Goal: Transaction & Acquisition: Book appointment/travel/reservation

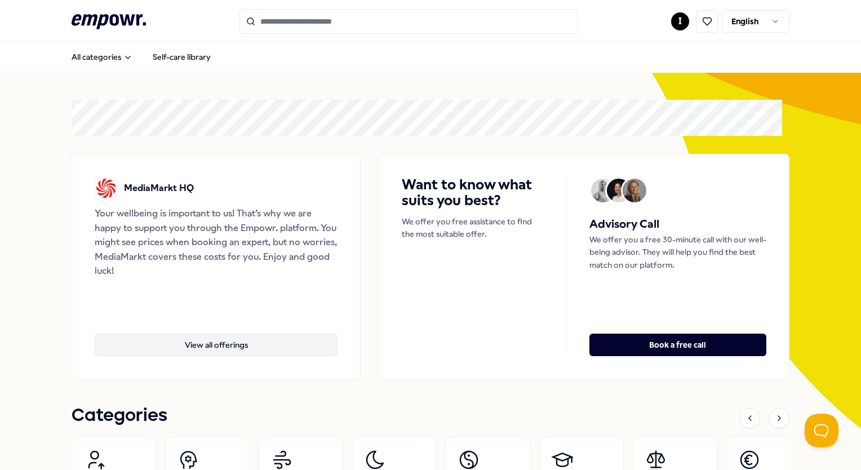
click at [215, 347] on button "View all offerings" at bounding box center [216, 345] width 243 height 23
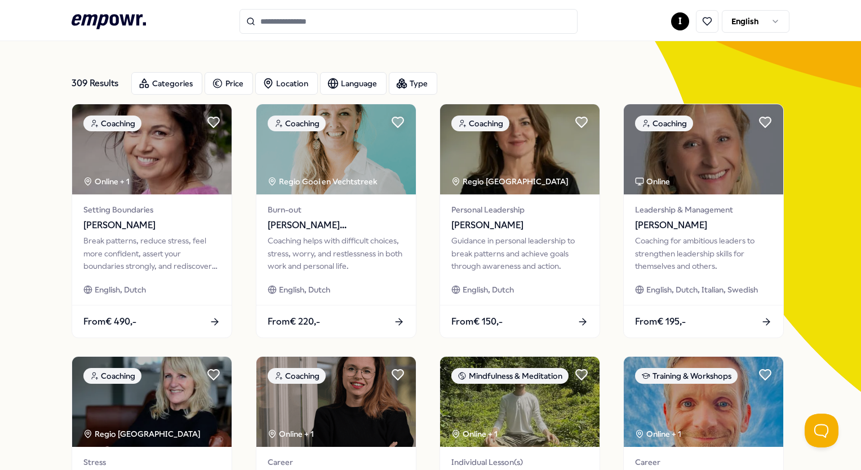
scroll to position [56, 0]
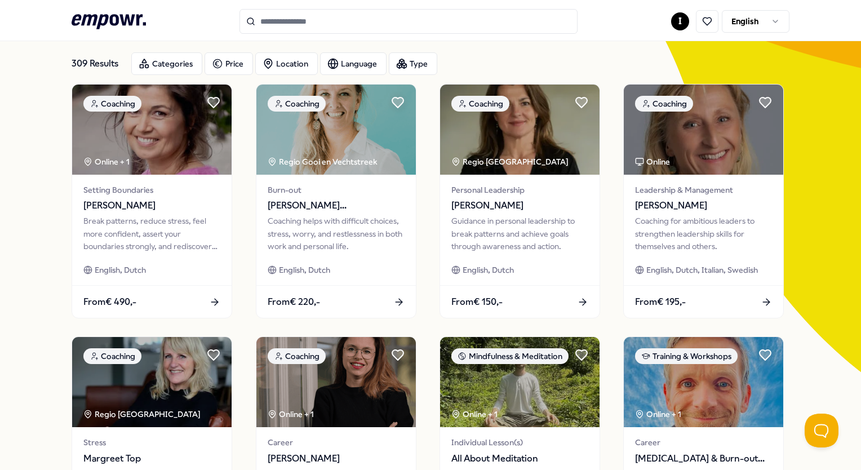
click at [320, 28] on input "Search for products, categories or subcategories" at bounding box center [409, 21] width 338 height 25
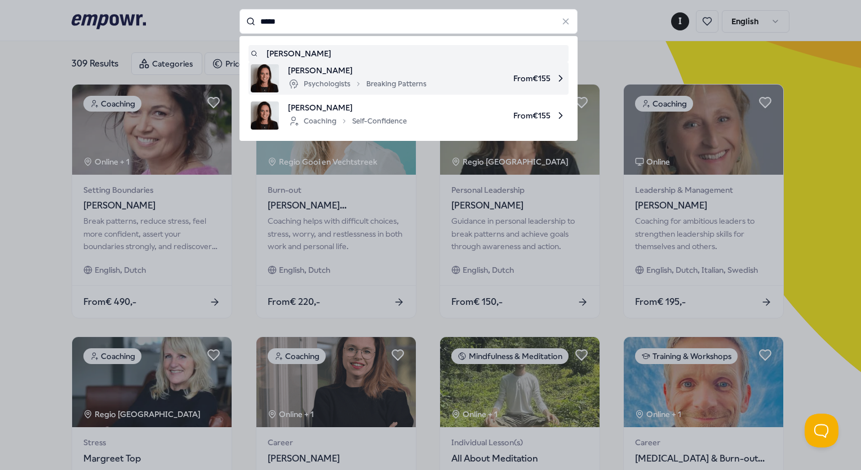
drag, startPoint x: 351, startPoint y: 100, endPoint x: 362, endPoint y: 83, distance: 20.0
click at [362, 83] on div "Robin Klijn Psychologists Breaking Patterns From € 155 Robin Klijn Coaching Sel…" at bounding box center [409, 97] width 320 height 70
click at [362, 83] on div "Psychologists Breaking Patterns" at bounding box center [357, 84] width 139 height 14
type input "*****"
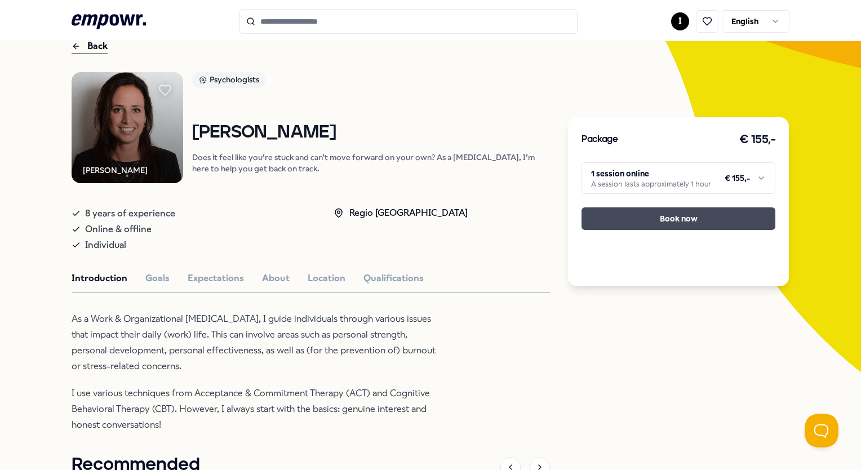
click at [630, 220] on button "Book now" at bounding box center [679, 218] width 194 height 23
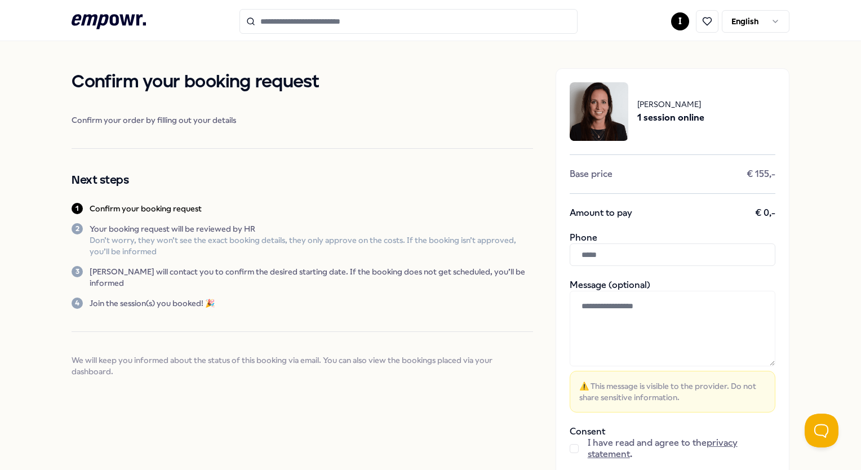
click at [602, 251] on input "text" at bounding box center [673, 255] width 206 height 23
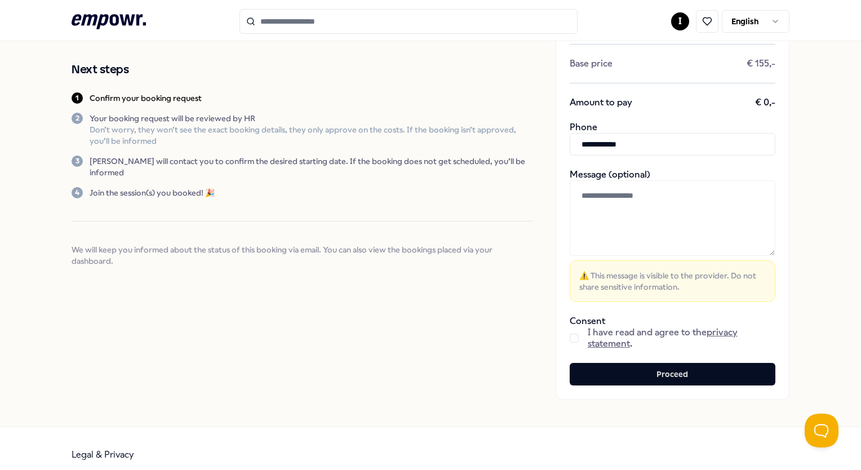
scroll to position [113, 0]
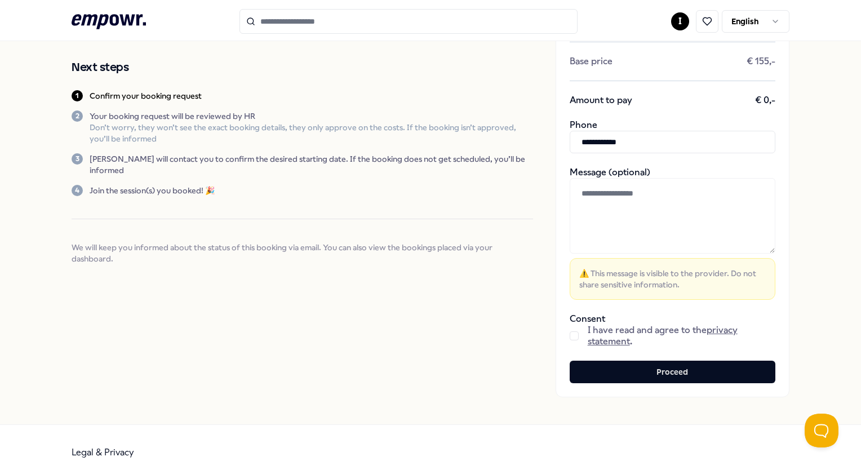
type input "**********"
click at [570, 333] on button "button" at bounding box center [574, 335] width 9 height 9
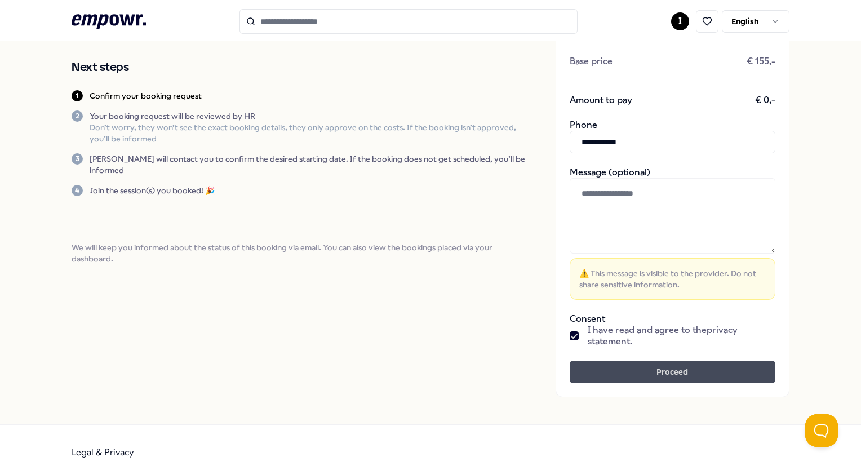
click at [684, 366] on button "Proceed" at bounding box center [673, 372] width 206 height 23
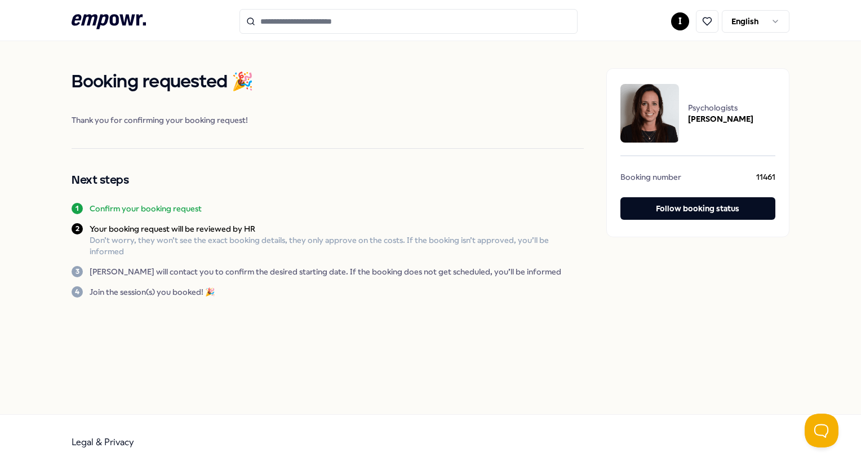
click at [101, 30] on icon ".empowr-logo_svg__cls-1{fill:#03032f}" at bounding box center [109, 21] width 74 height 21
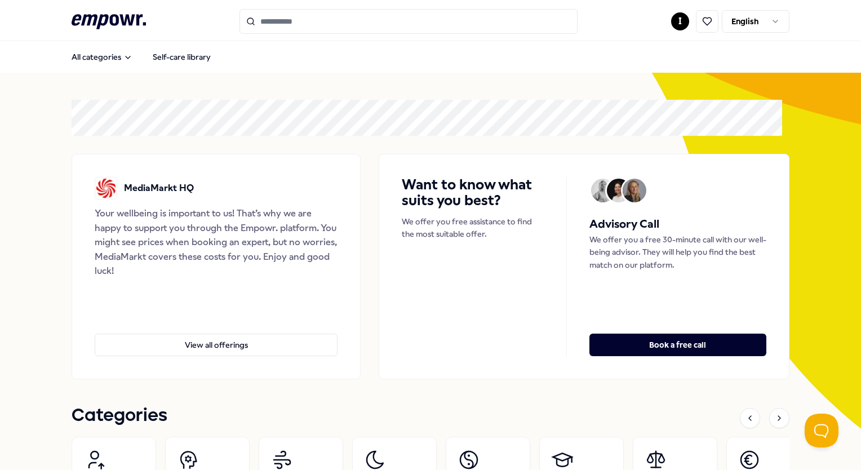
click at [673, 20] on html ".empowr-logo_svg__cls-1{fill:#03032f} I English All categories Self-care librar…" at bounding box center [430, 235] width 861 height 470
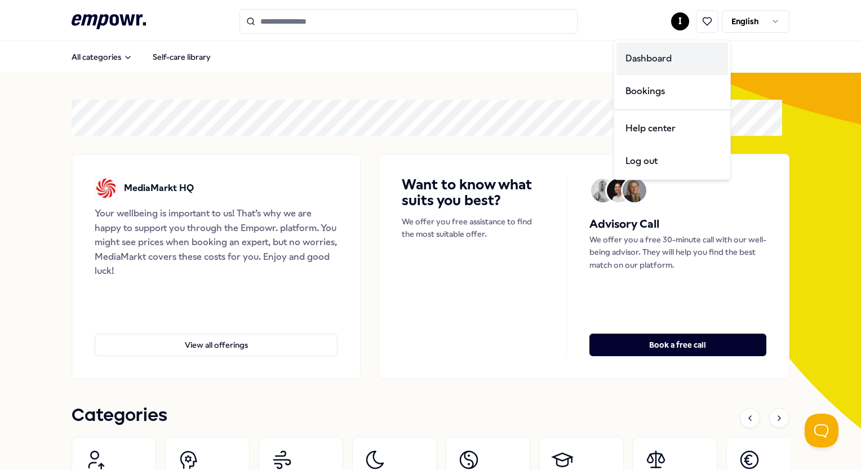
click at [658, 63] on div "Dashboard" at bounding box center [673, 58] width 112 height 33
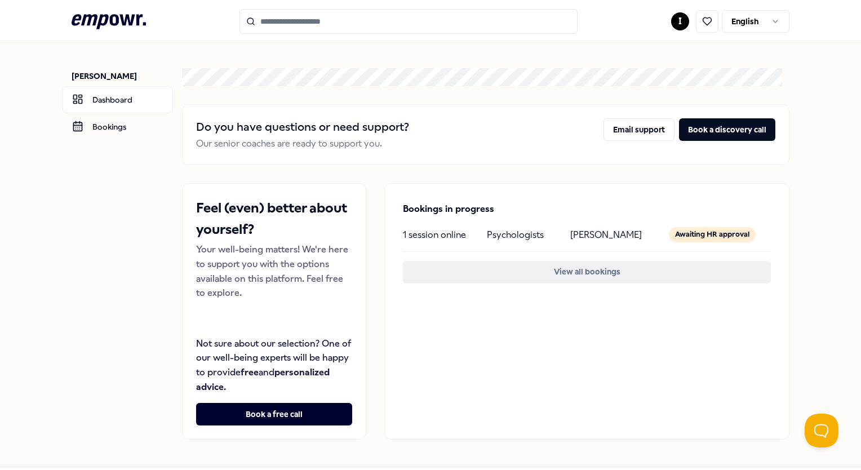
click at [541, 271] on button "View all bookings" at bounding box center [587, 272] width 368 height 23
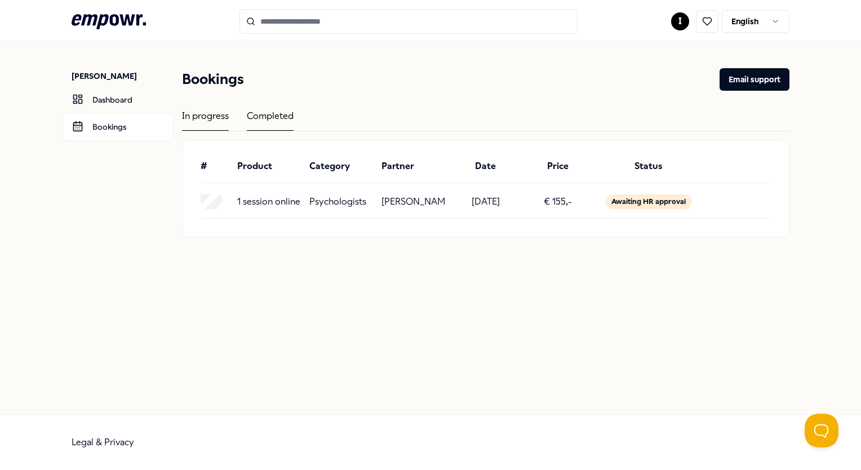
click at [268, 117] on div "Completed" at bounding box center [270, 120] width 47 height 22
